Goal: Information Seeking & Learning: Understand process/instructions

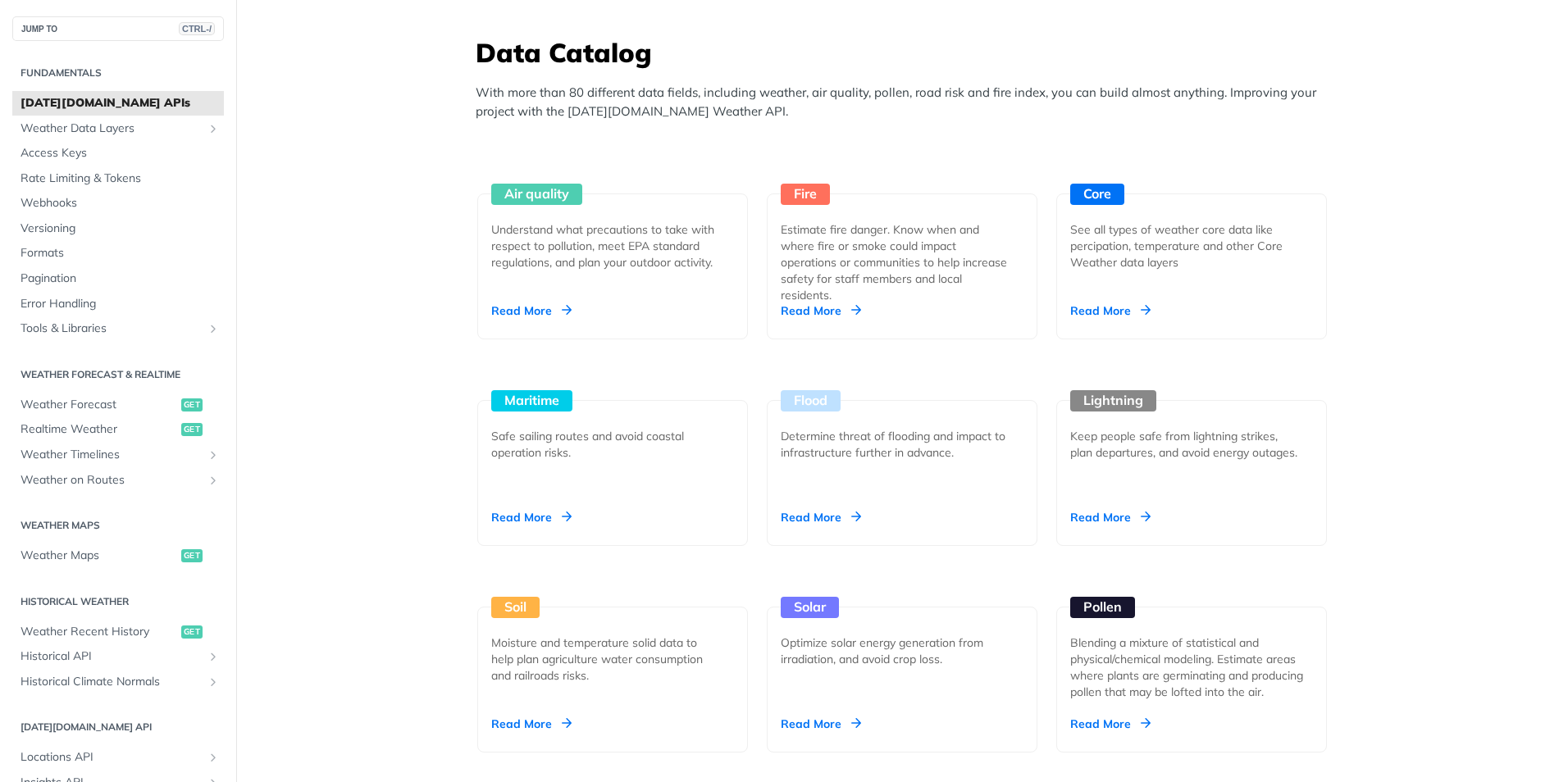
scroll to position [1434, 0]
click at [1091, 307] on div "Read More" at bounding box center [1110, 309] width 80 height 17
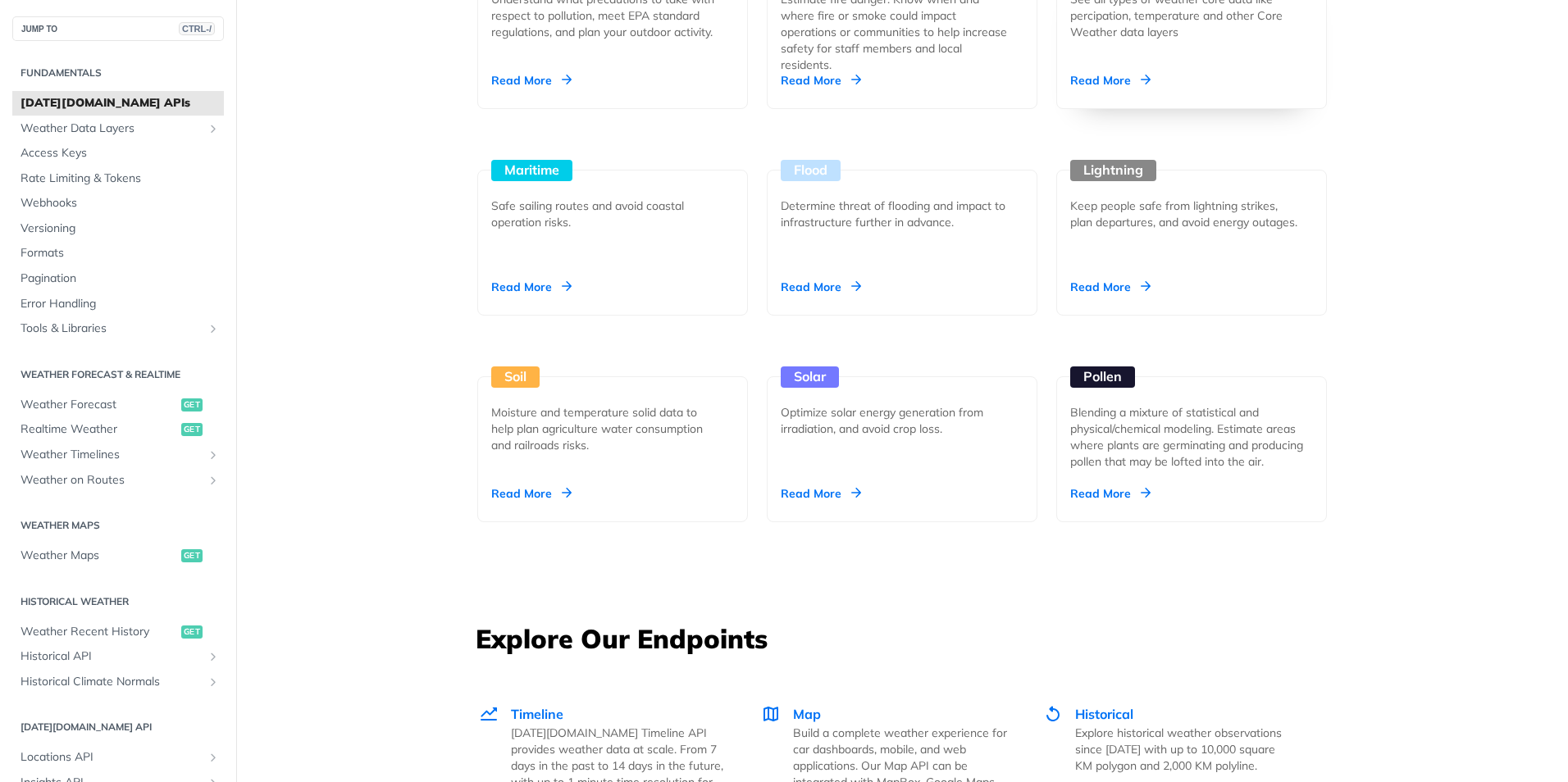
scroll to position [1664, 0]
click at [694, 443] on div "Moisture and temperature solid data to help plan agriculture water consumption …" at bounding box center [605, 429] width 229 height 49
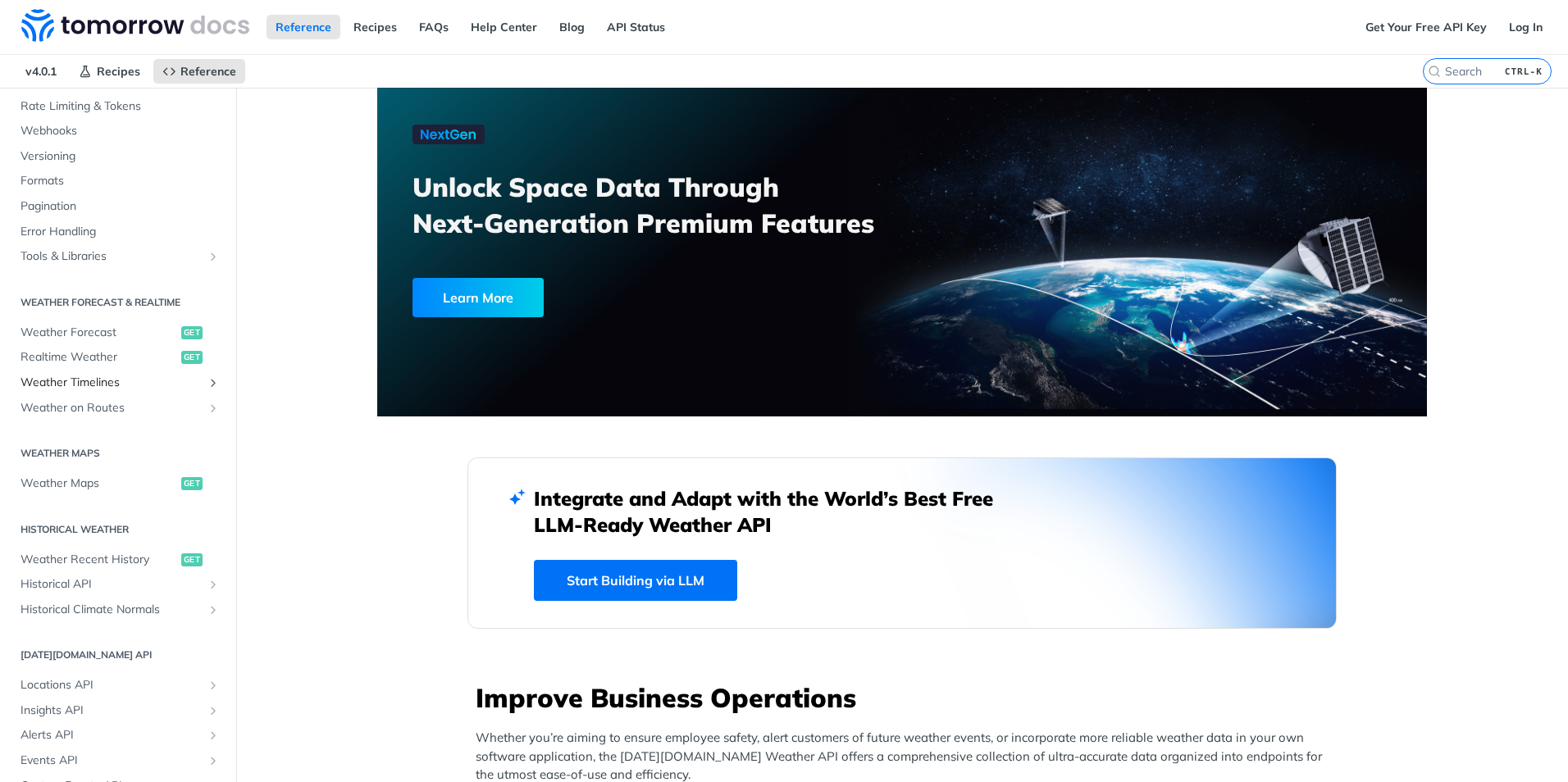
scroll to position [0, 0]
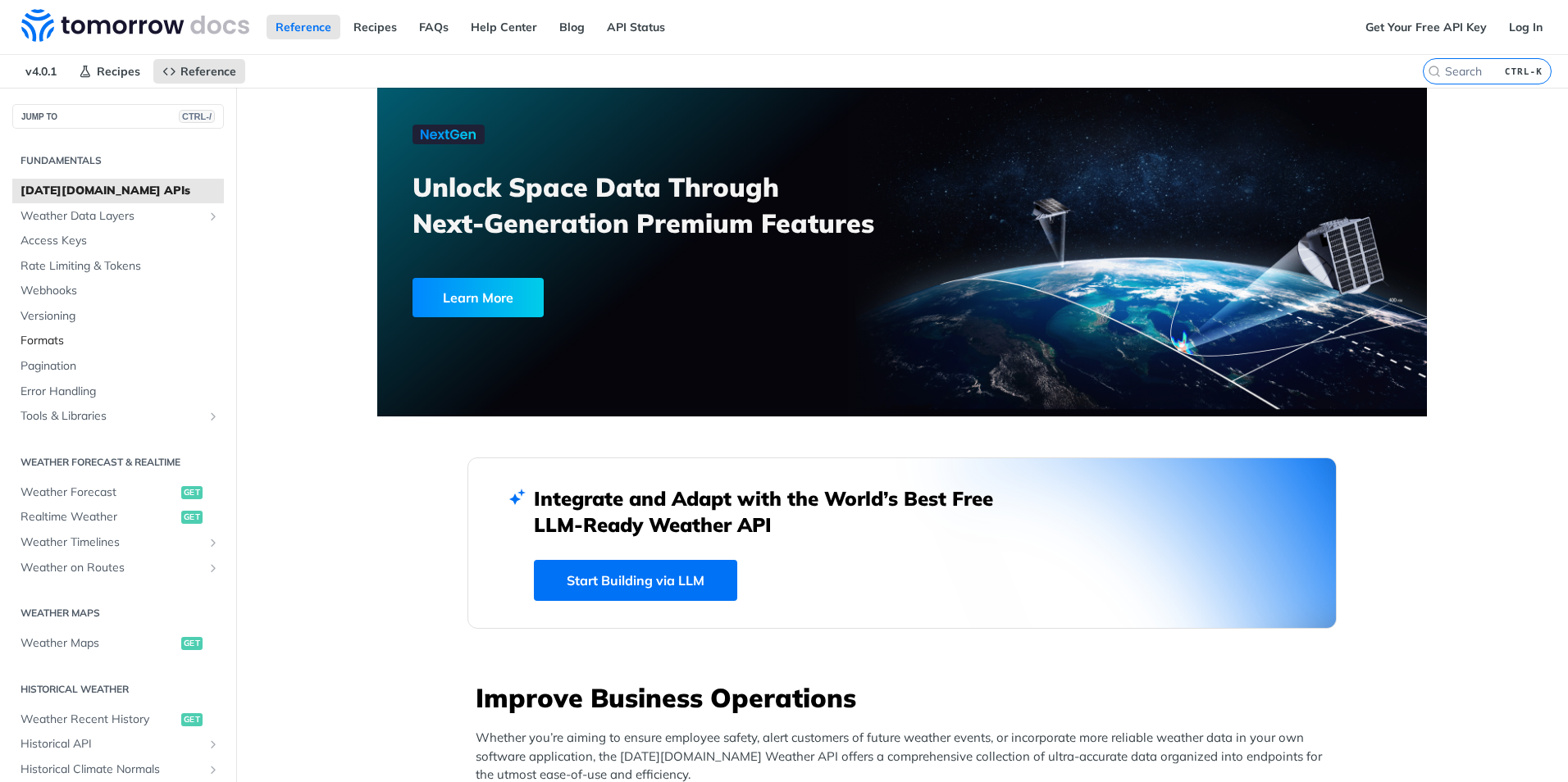
click at [68, 338] on span "Formats" at bounding box center [120, 341] width 199 height 17
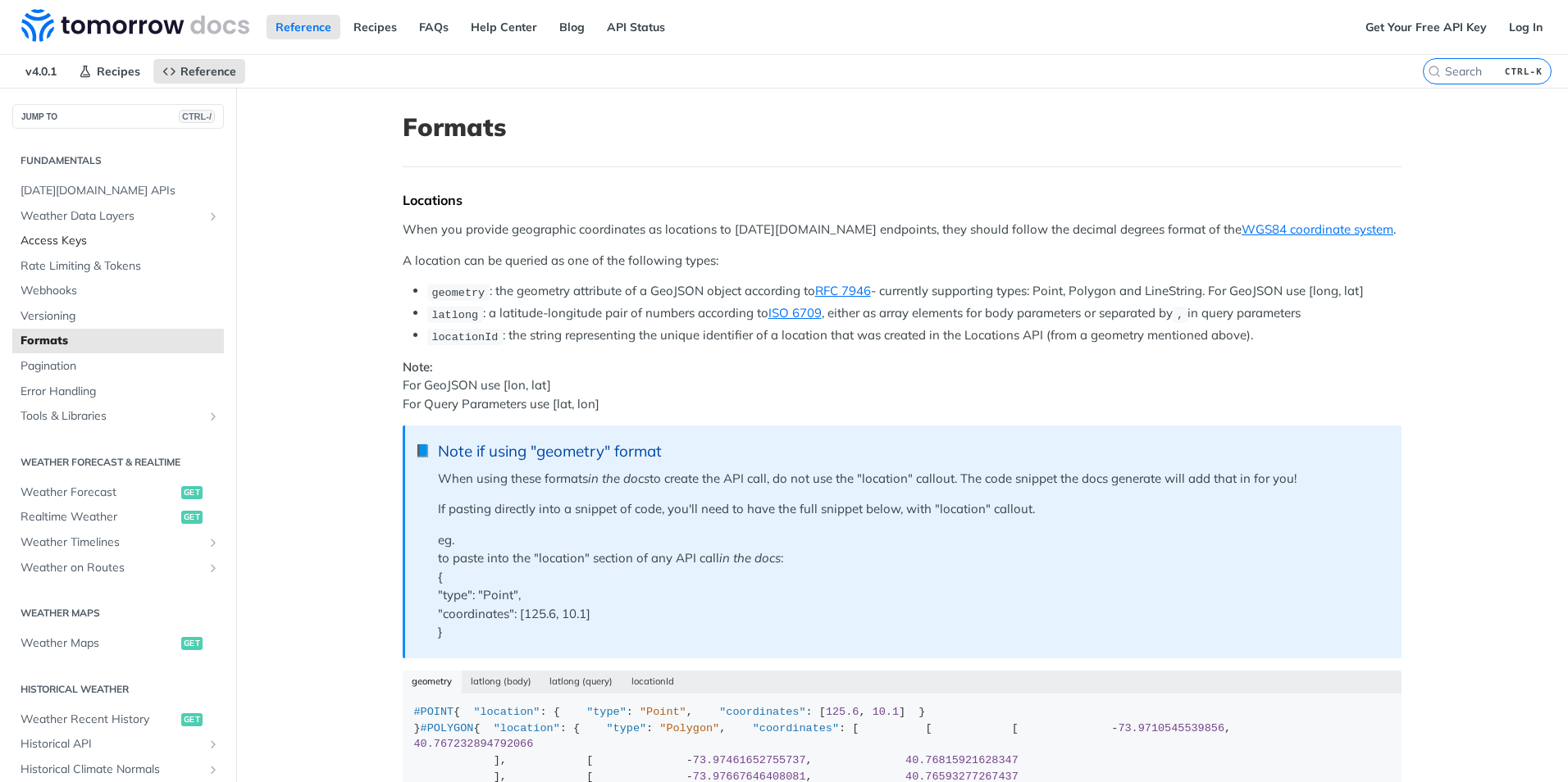
click at [65, 237] on span "Access Keys" at bounding box center [120, 241] width 199 height 17
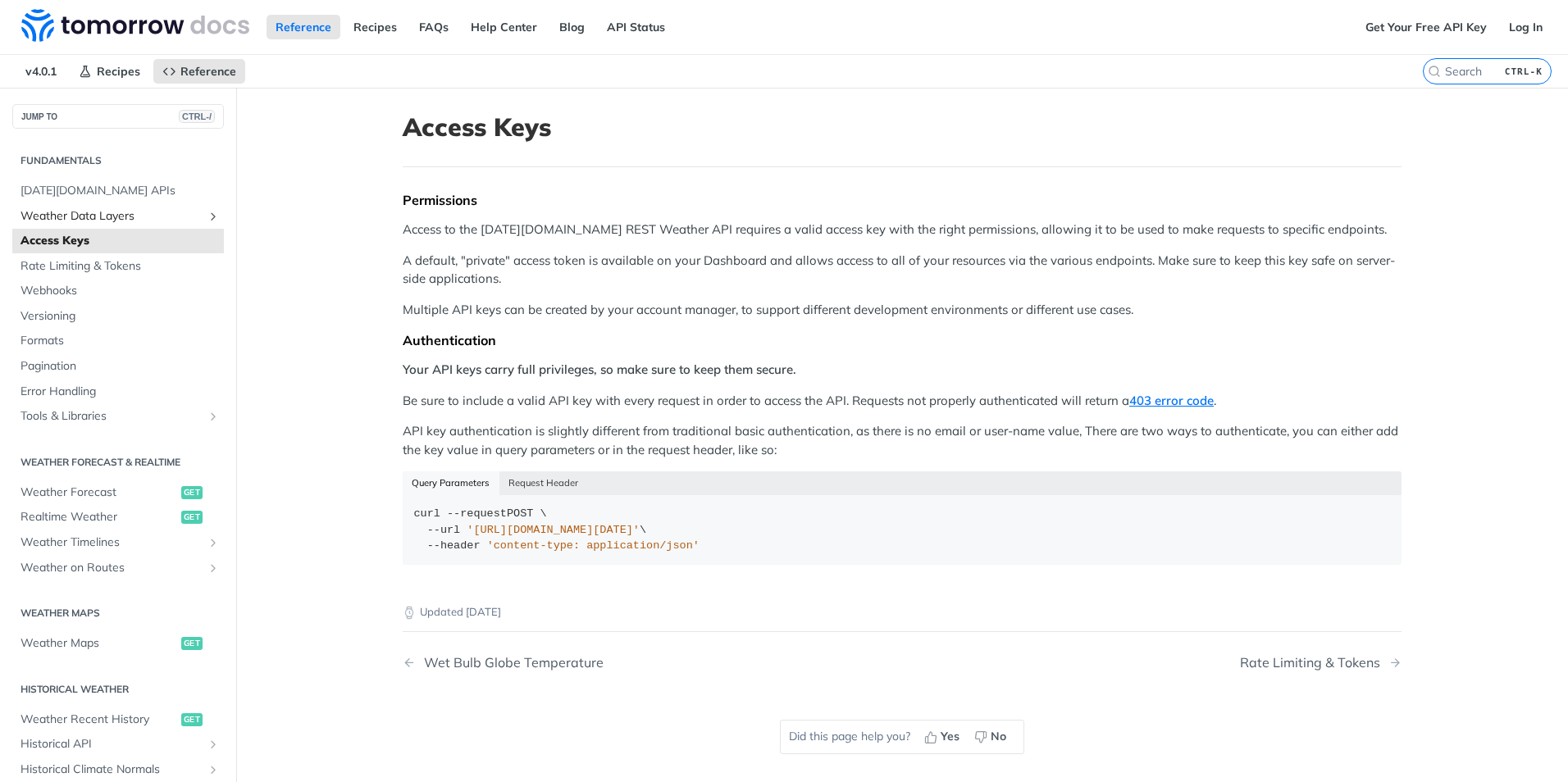
click at [207, 210] on icon "Show subpages for Weather Data Layers" at bounding box center [213, 216] width 13 height 13
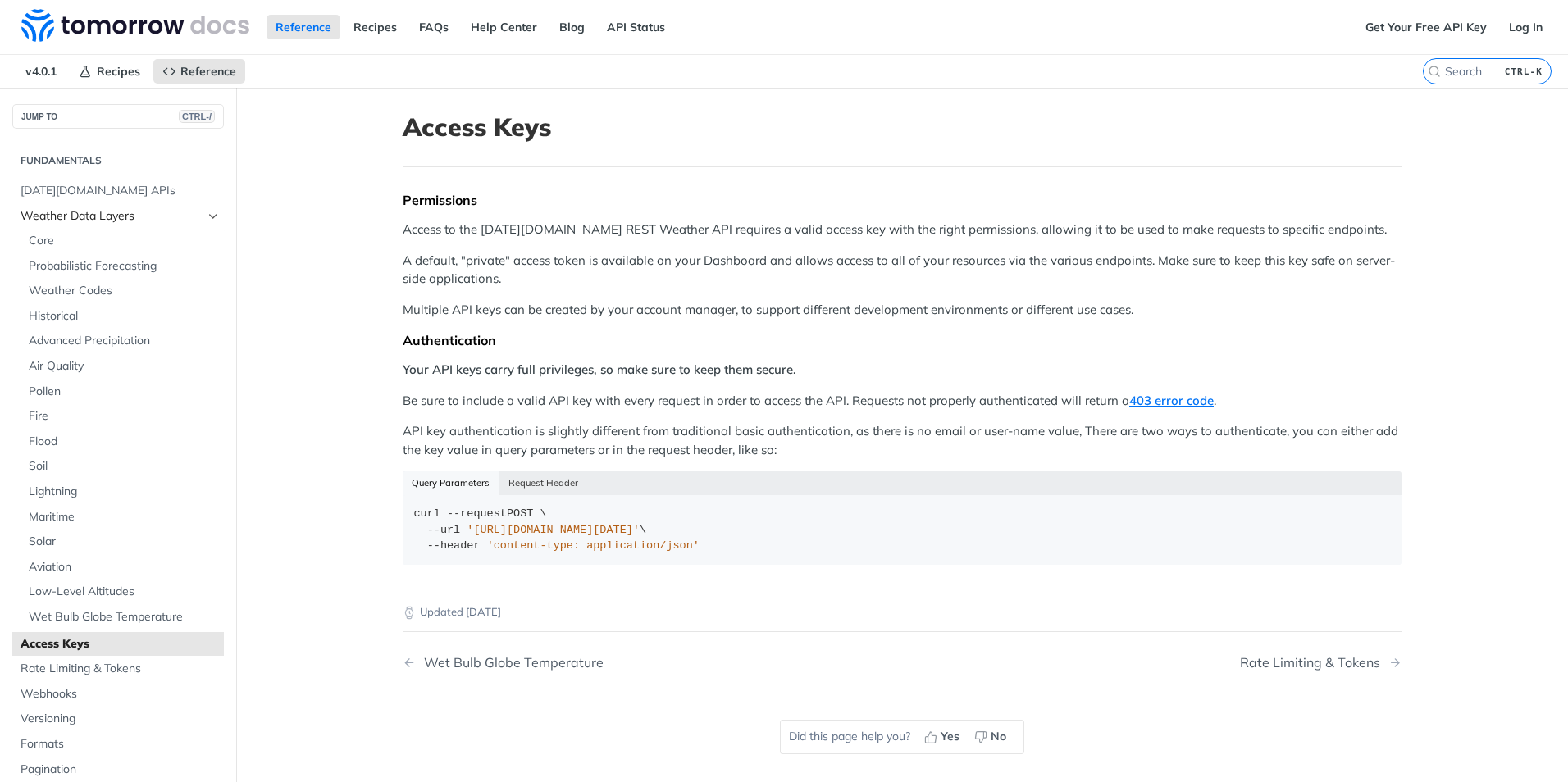
click at [207, 217] on icon "Hide subpages for Weather Data Layers" at bounding box center [213, 216] width 13 height 13
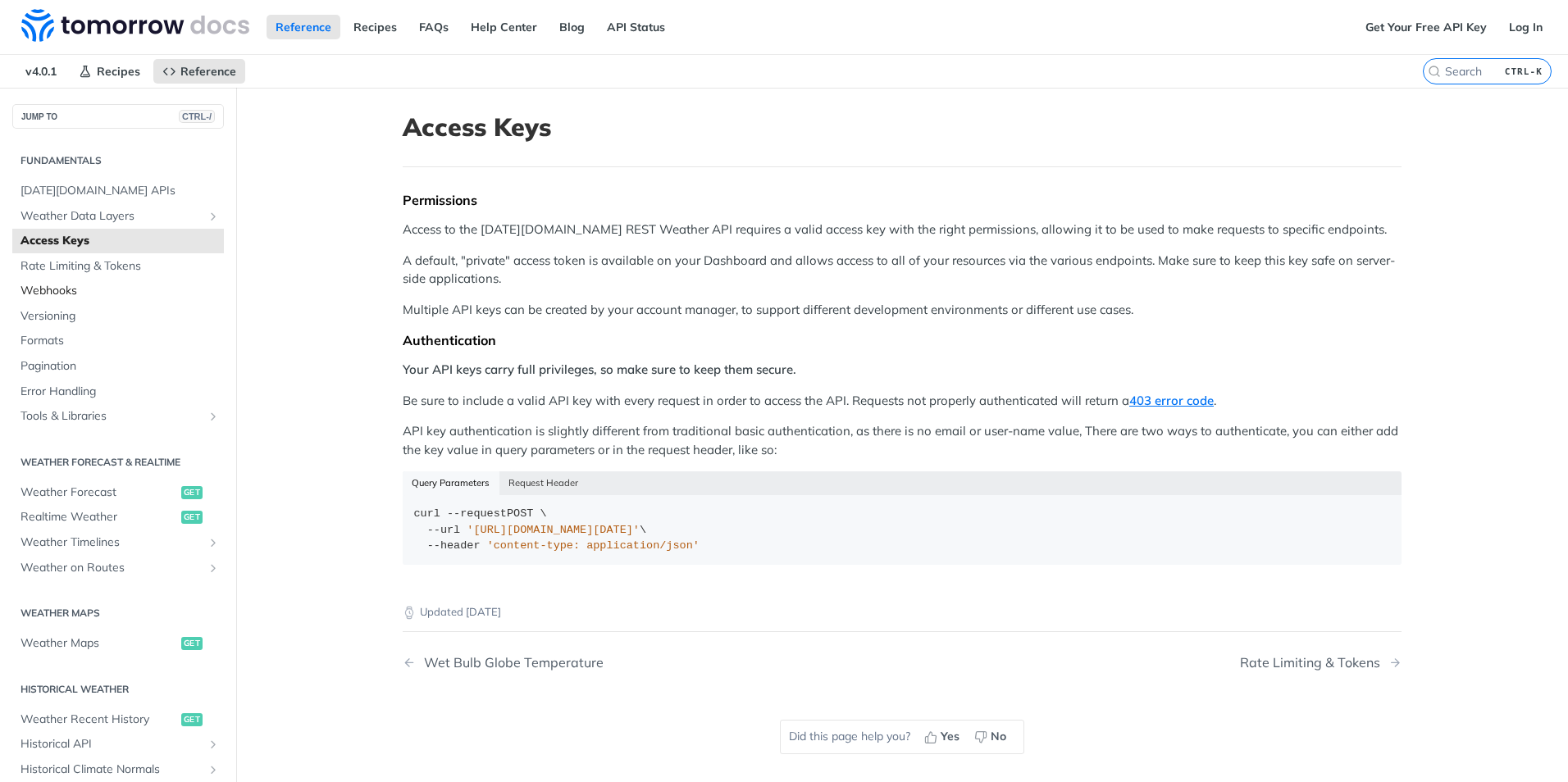
click at [109, 290] on span "Webhooks" at bounding box center [120, 291] width 199 height 17
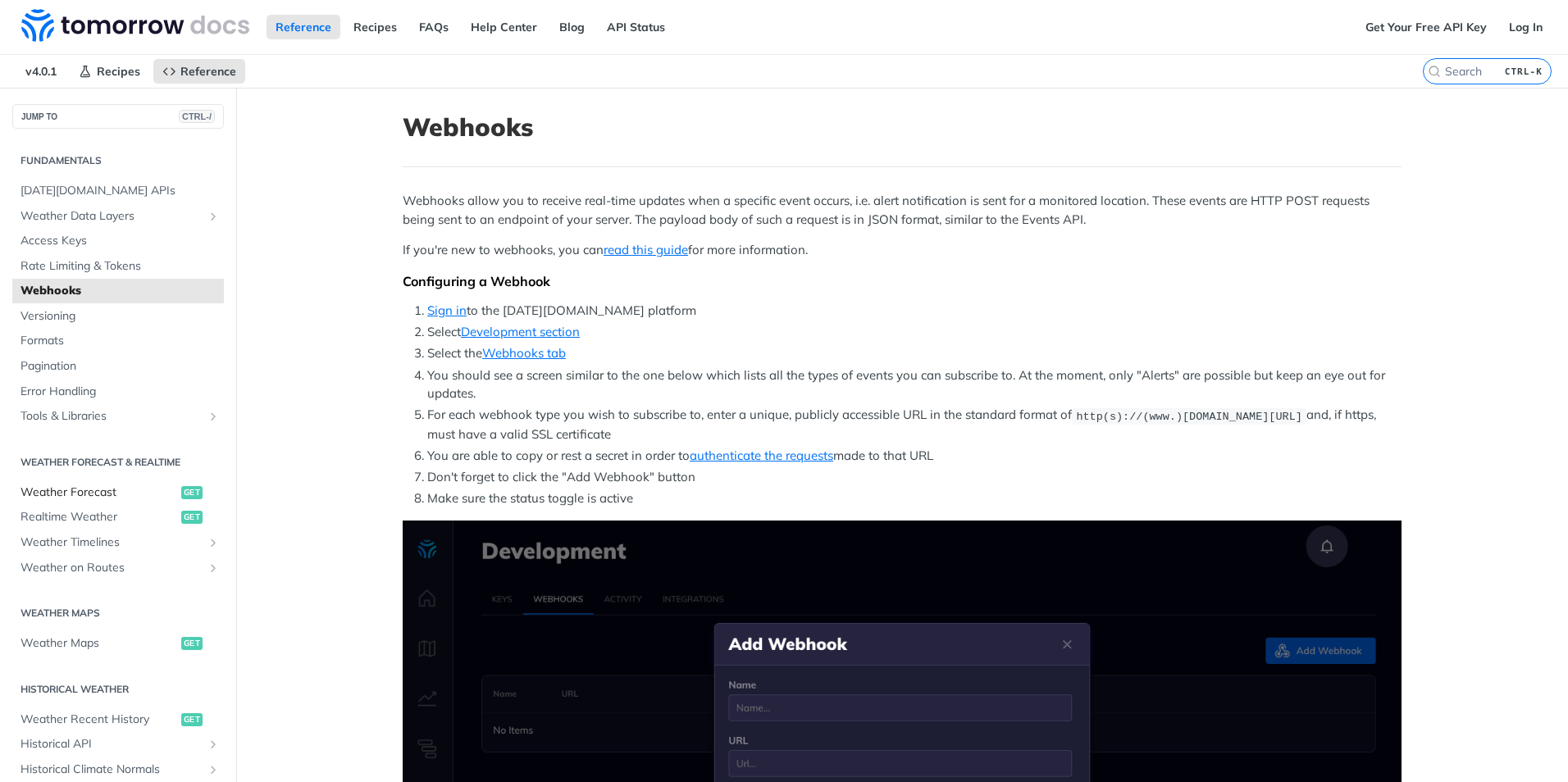
click at [125, 490] on span "Weather Forecast" at bounding box center [99, 492] width 156 height 17
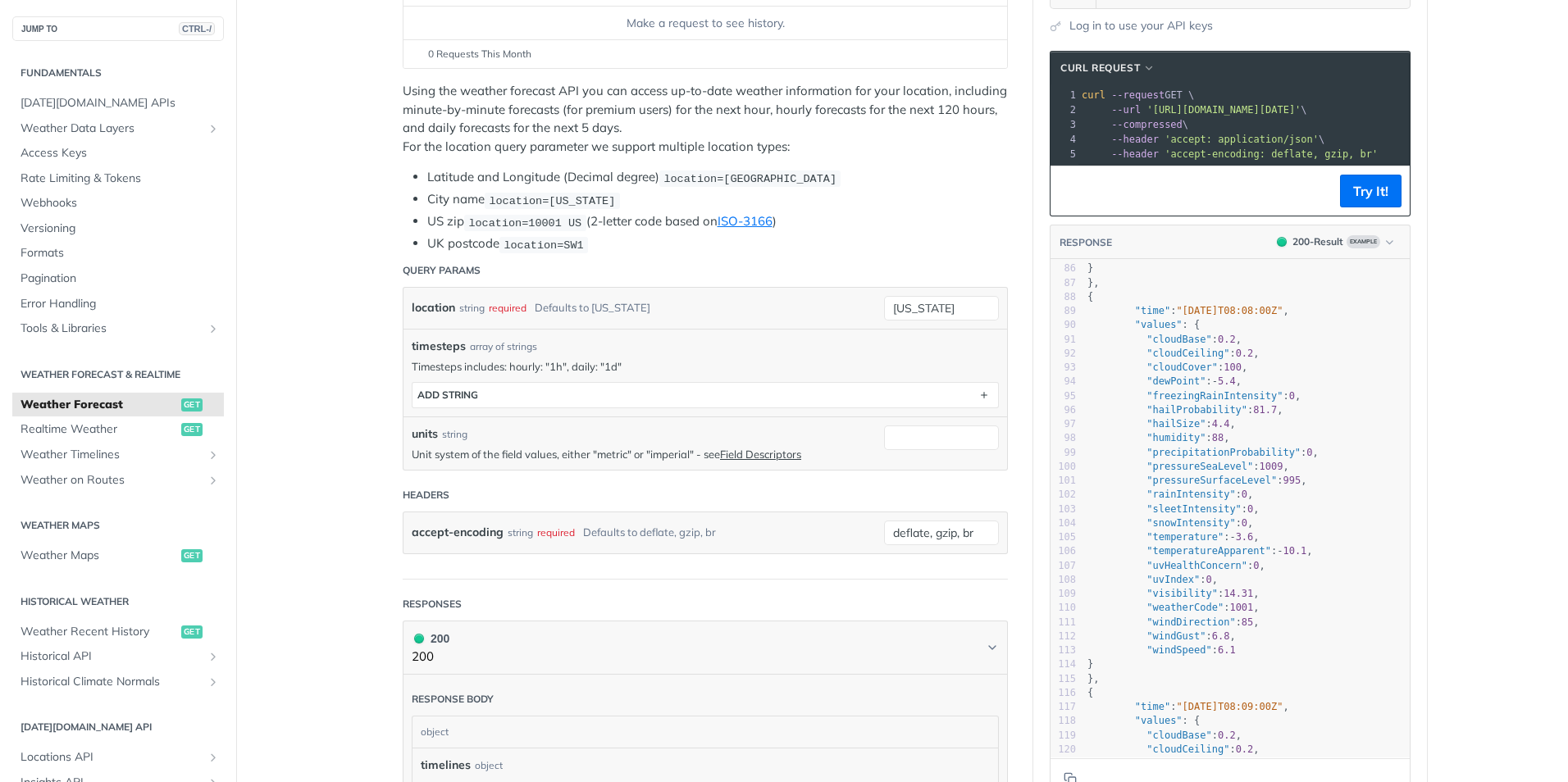
scroll to position [1230, 0]
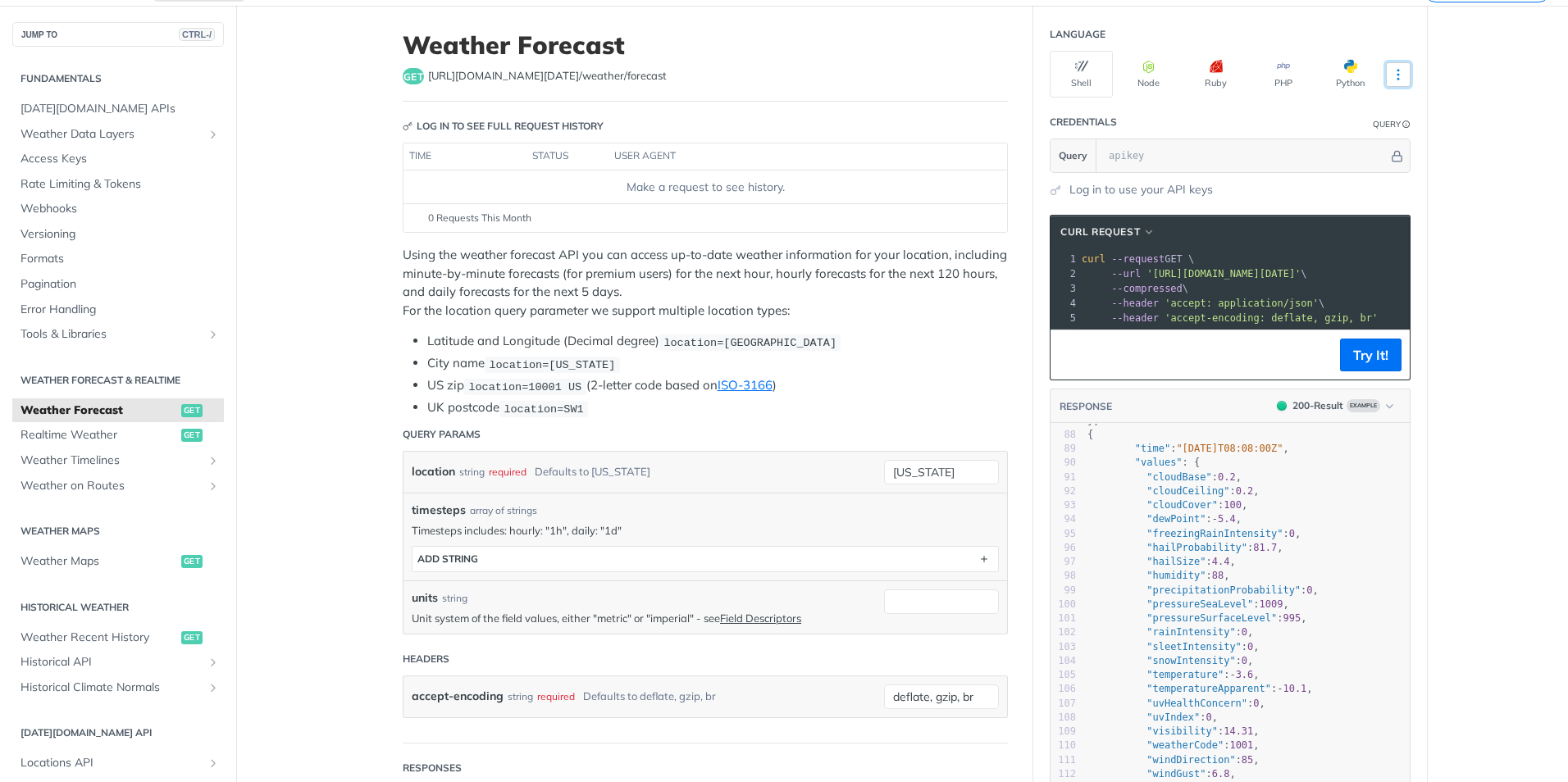
click at [1391, 74] on icon "More ellipsis" at bounding box center [1398, 74] width 15 height 15
click at [813, 308] on p "Using the weather forecast API you can access up-to-date weather information fo…" at bounding box center [705, 283] width 605 height 74
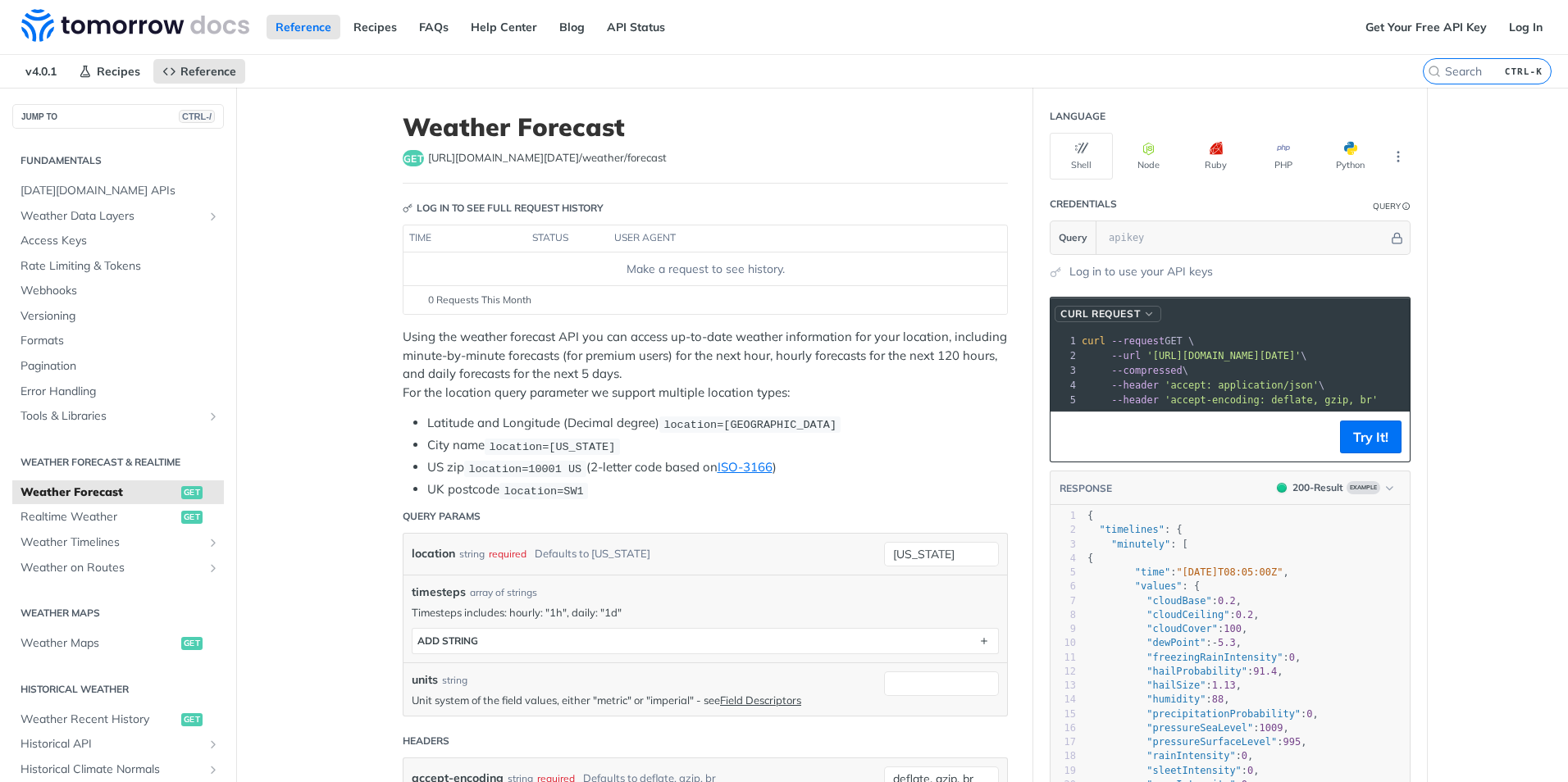
click at [1145, 312] on span "button" at bounding box center [1149, 314] width 13 height 12
click at [1082, 397] on div "HTTPie" at bounding box center [1080, 391] width 146 height 18
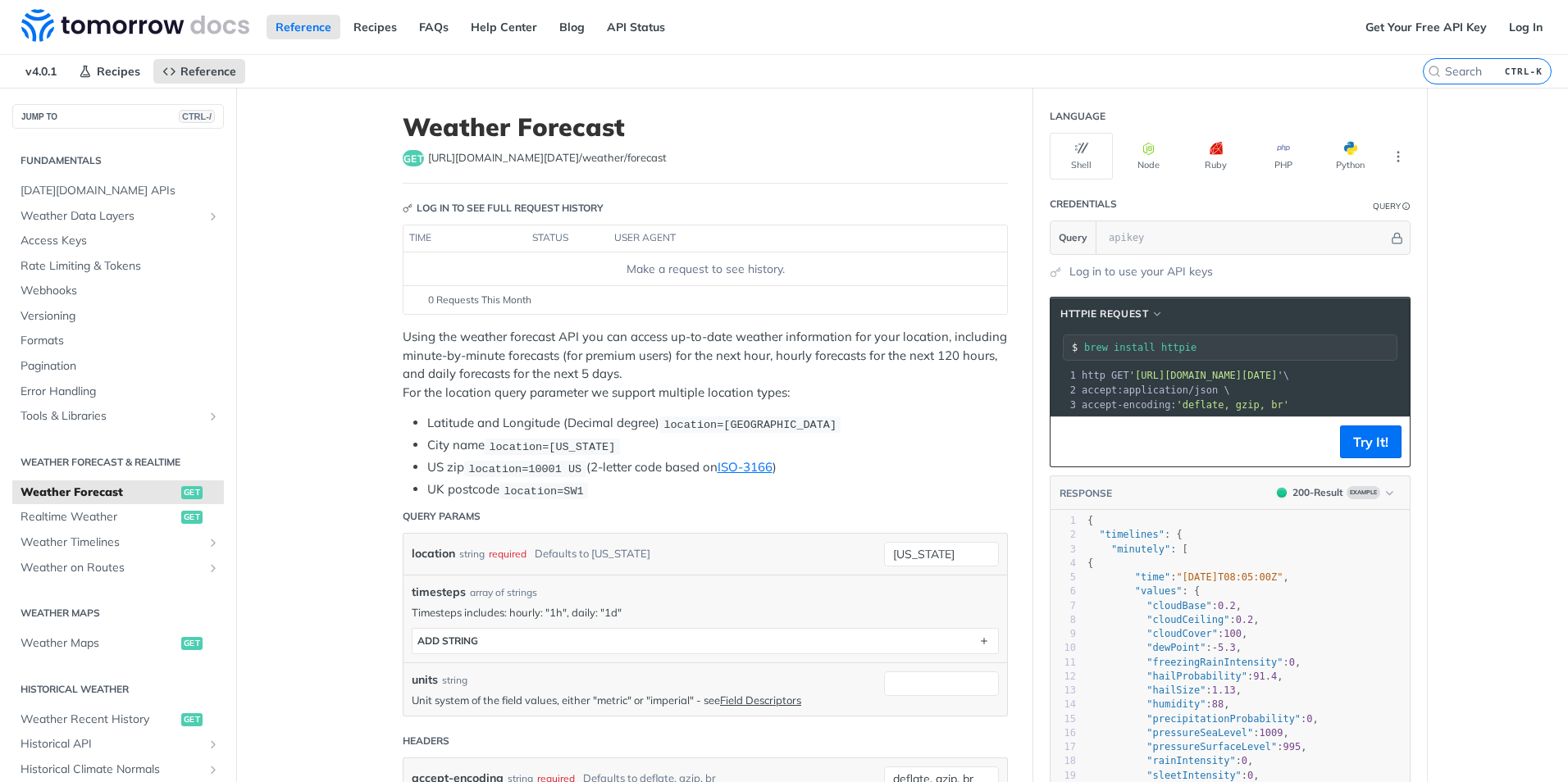
click at [589, 160] on span "https://api.tomorrow.io/v4 /weather/forecast" at bounding box center [547, 158] width 238 height 17
drag, startPoint x: 589, startPoint y: 160, endPoint x: 503, endPoint y: 157, distance: 86.1
click at [503, 157] on span "https://api.tomorrow.io/v4 /weather/forecast" at bounding box center [547, 158] width 238 height 17
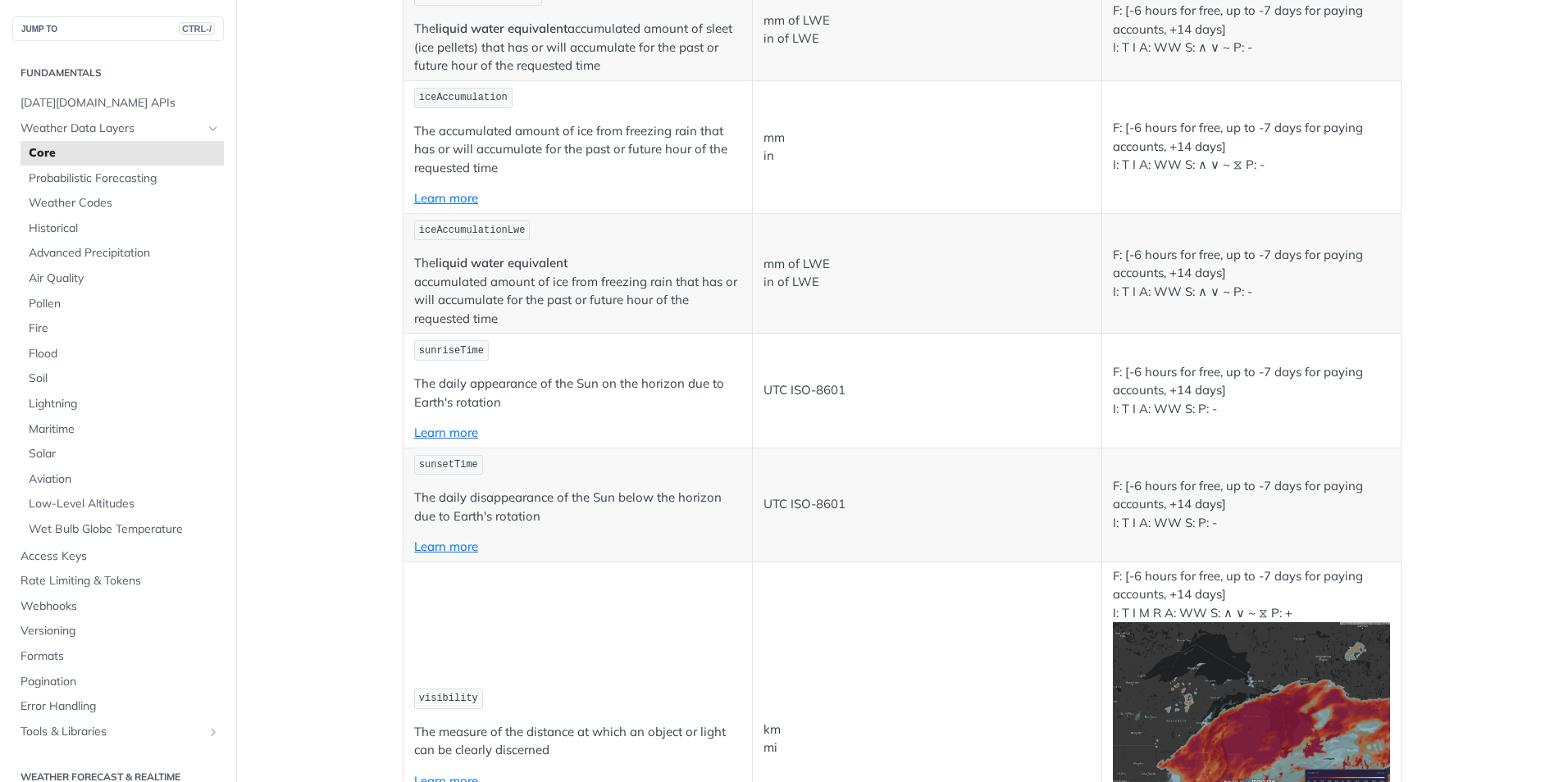
scroll to position [5493, 0]
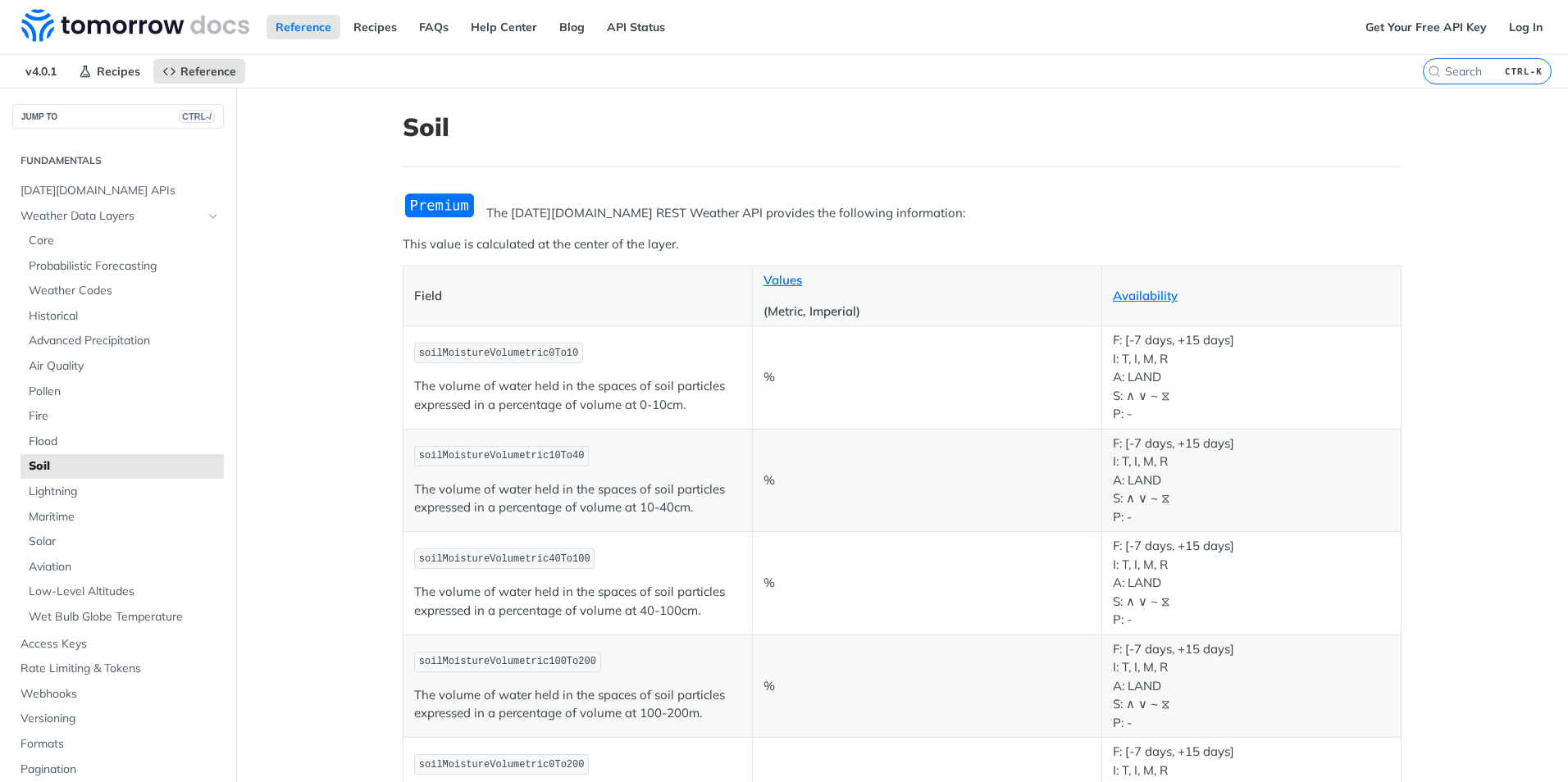
click at [909, 12] on div "Reference Recipes FAQs Help Center Blog API Status" at bounding box center [678, 26] width 1356 height 54
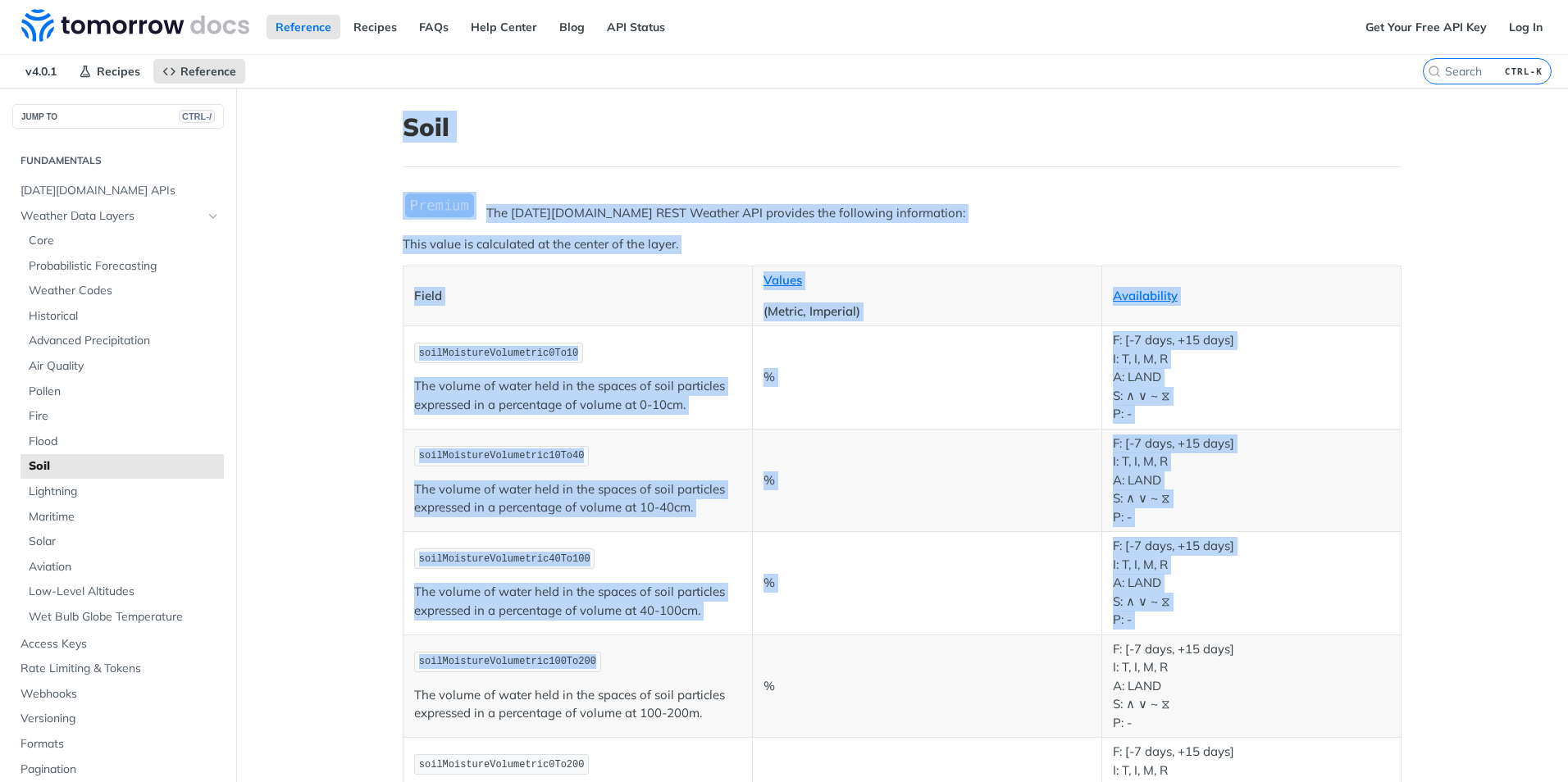
drag, startPoint x: 399, startPoint y: 125, endPoint x: 730, endPoint y: 668, distance: 635.9
copy article "Soil The Tomorrow.io REST Weather API provides the following information: This …"
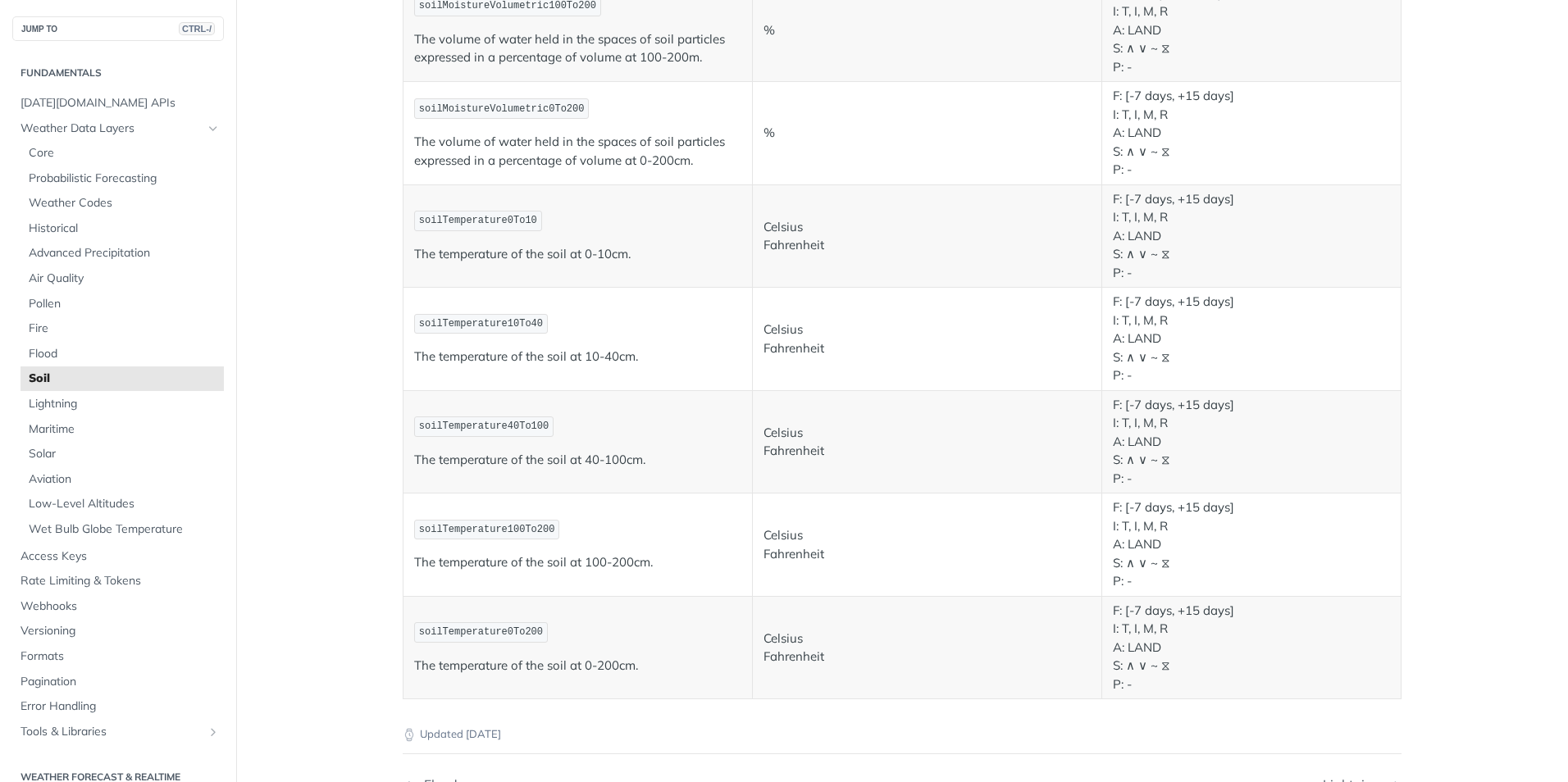
click at [835, 529] on p "Celsius Fahrenheit" at bounding box center [927, 545] width 327 height 37
